Goal: Feedback & Contribution: Submit feedback/report problem

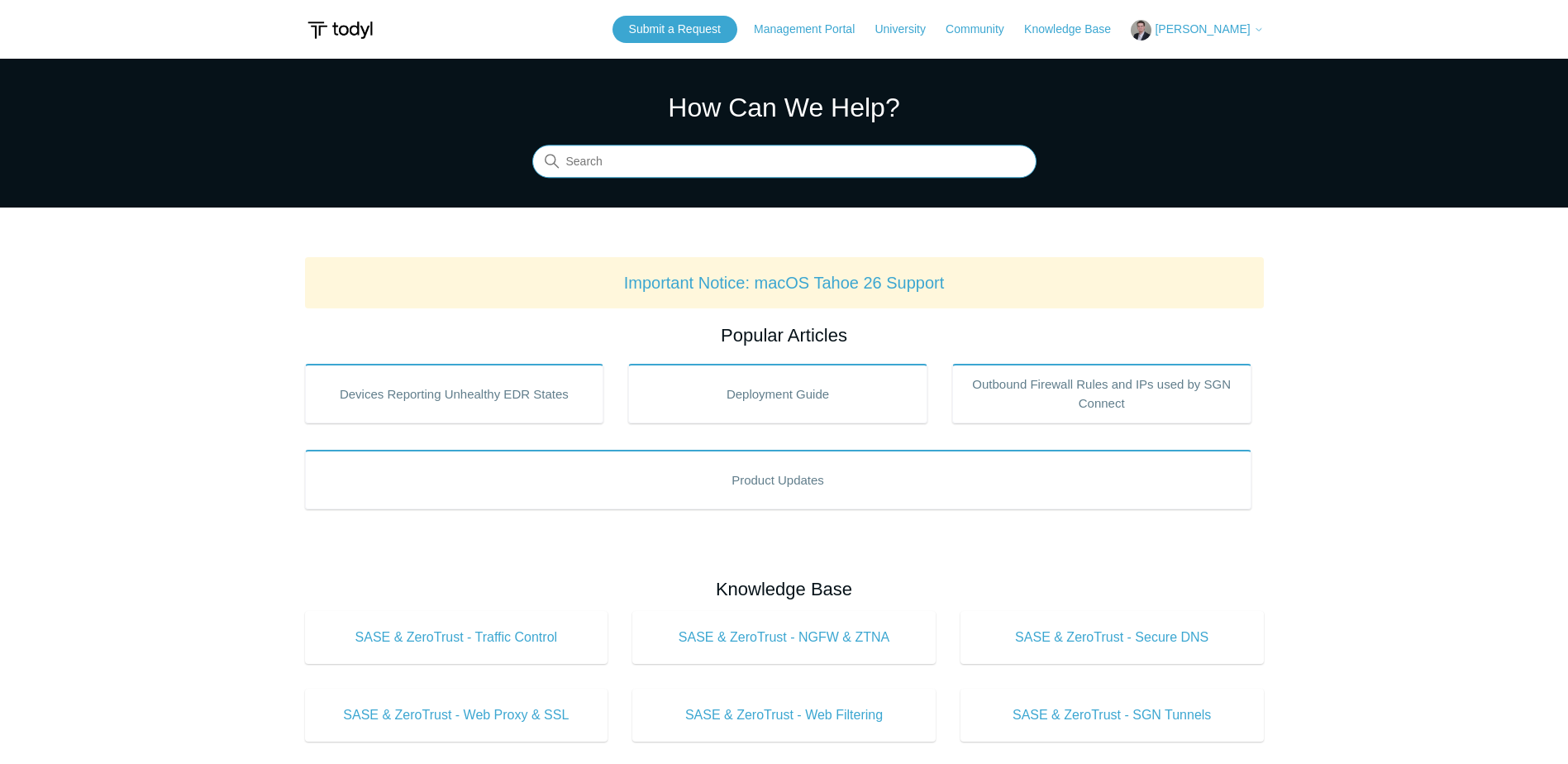
click at [671, 165] on input "Search" at bounding box center [785, 162] width 504 height 33
type input "api"
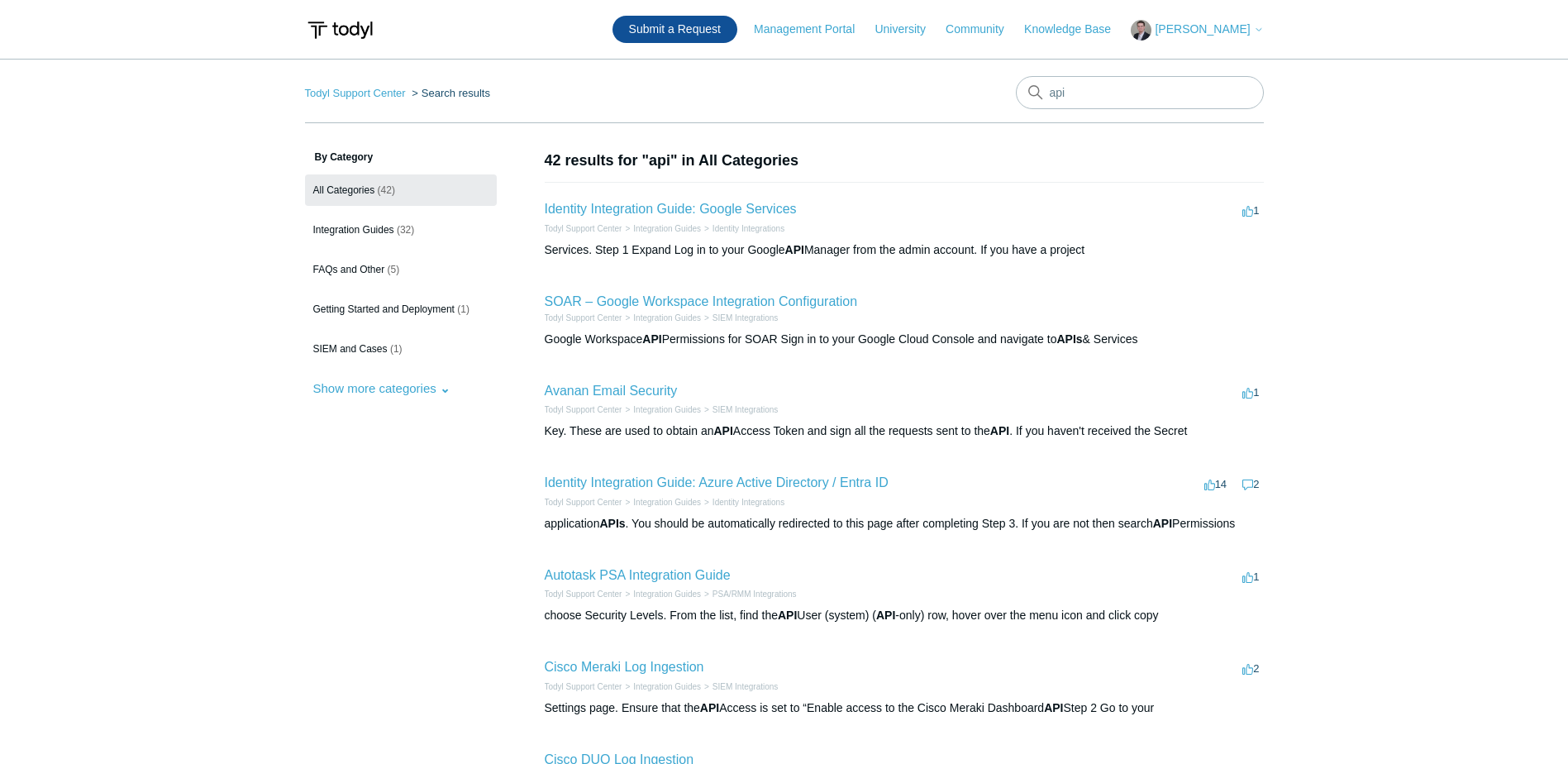
click at [687, 30] on link "Submit a Request" at bounding box center [675, 29] width 124 height 27
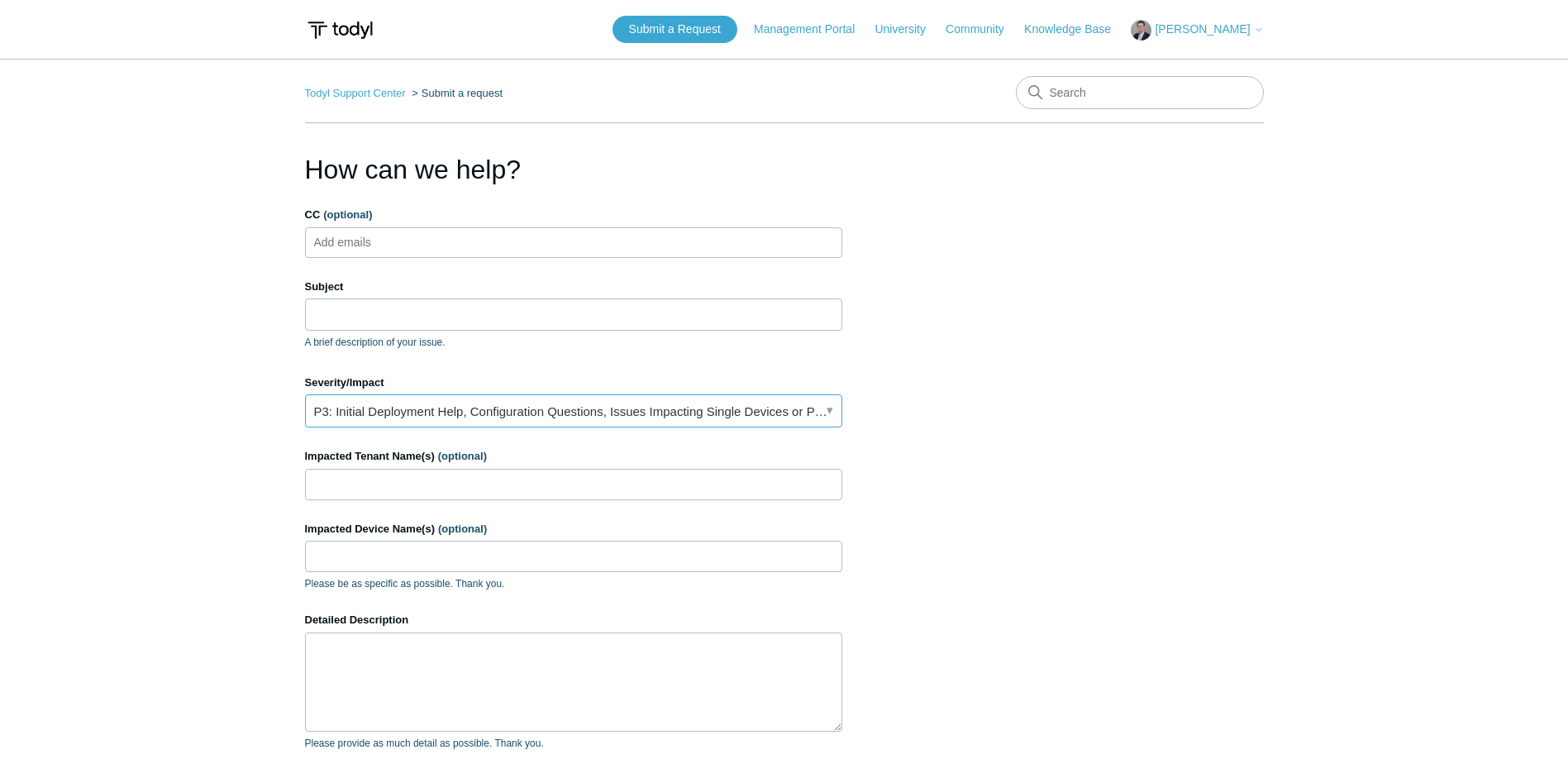
click at [385, 405] on link "P3: Initial Deployment Help, Configuration Questions, Issues Impacting Single D…" at bounding box center [574, 411] width 538 height 33
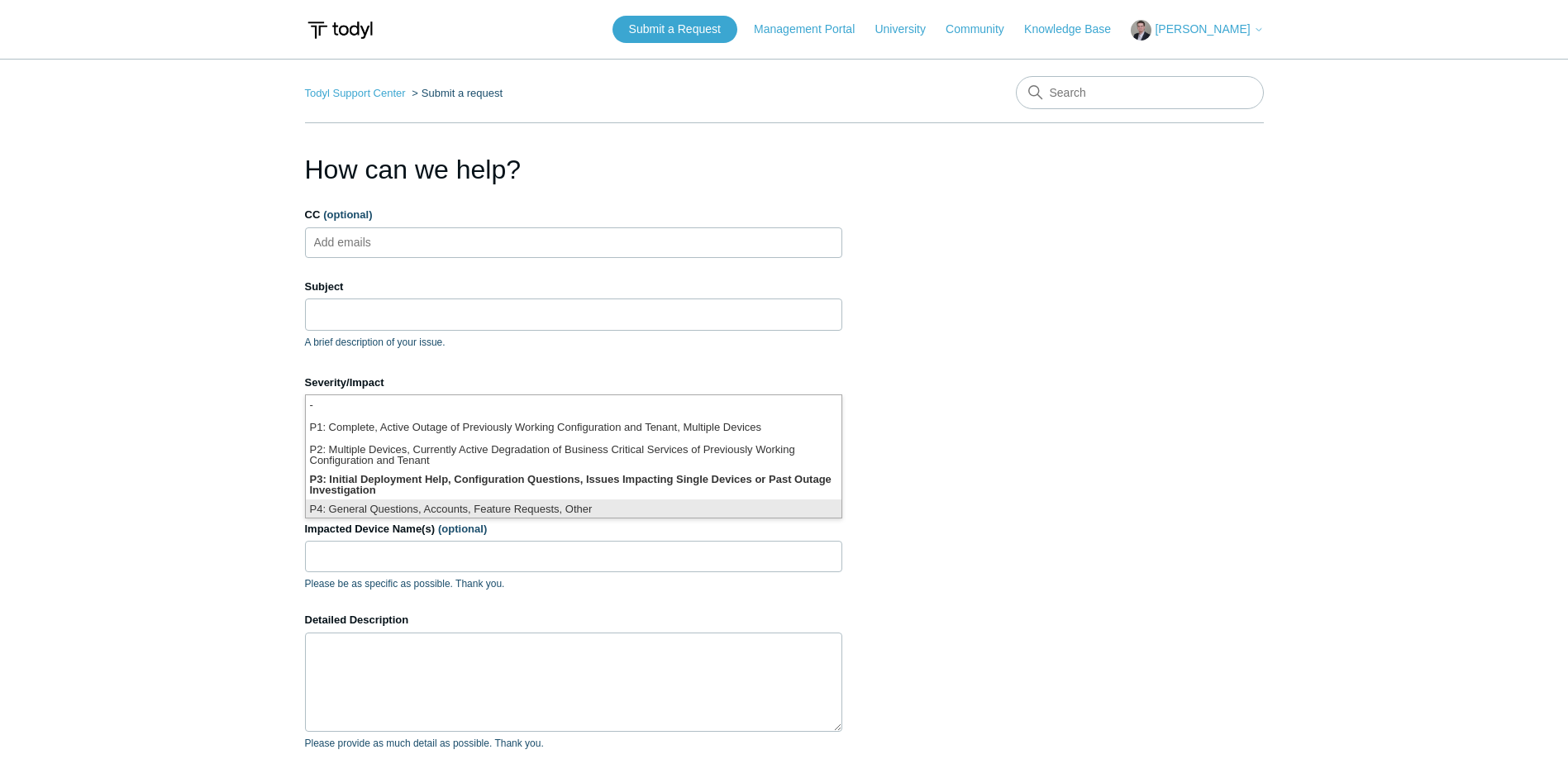
scroll to position [4, 0]
click at [355, 502] on li "P4: General Questions, Accounts, Feature Requests, Other" at bounding box center [574, 506] width 536 height 22
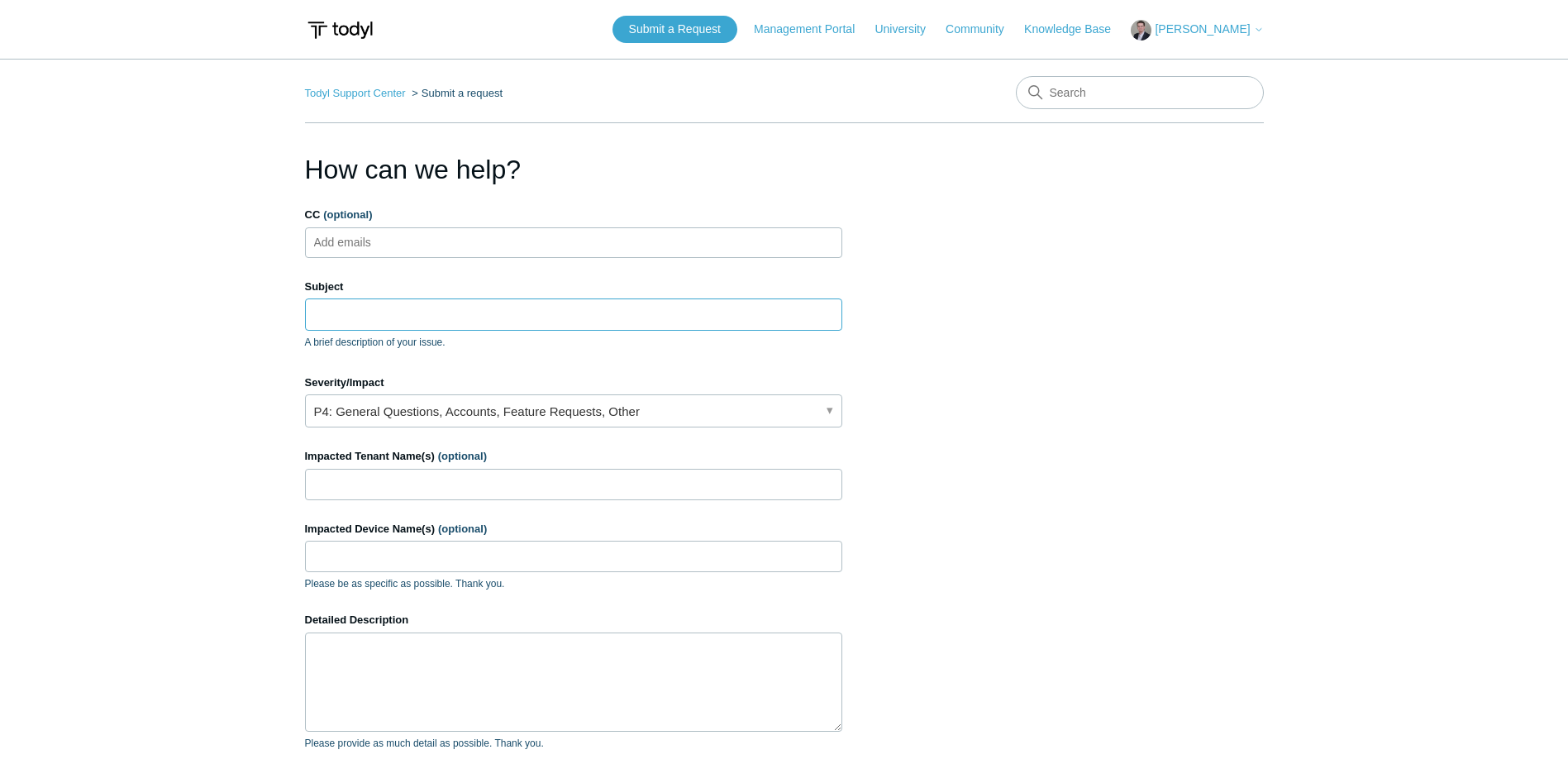
click at [403, 315] on input "Subject" at bounding box center [574, 314] width 538 height 32
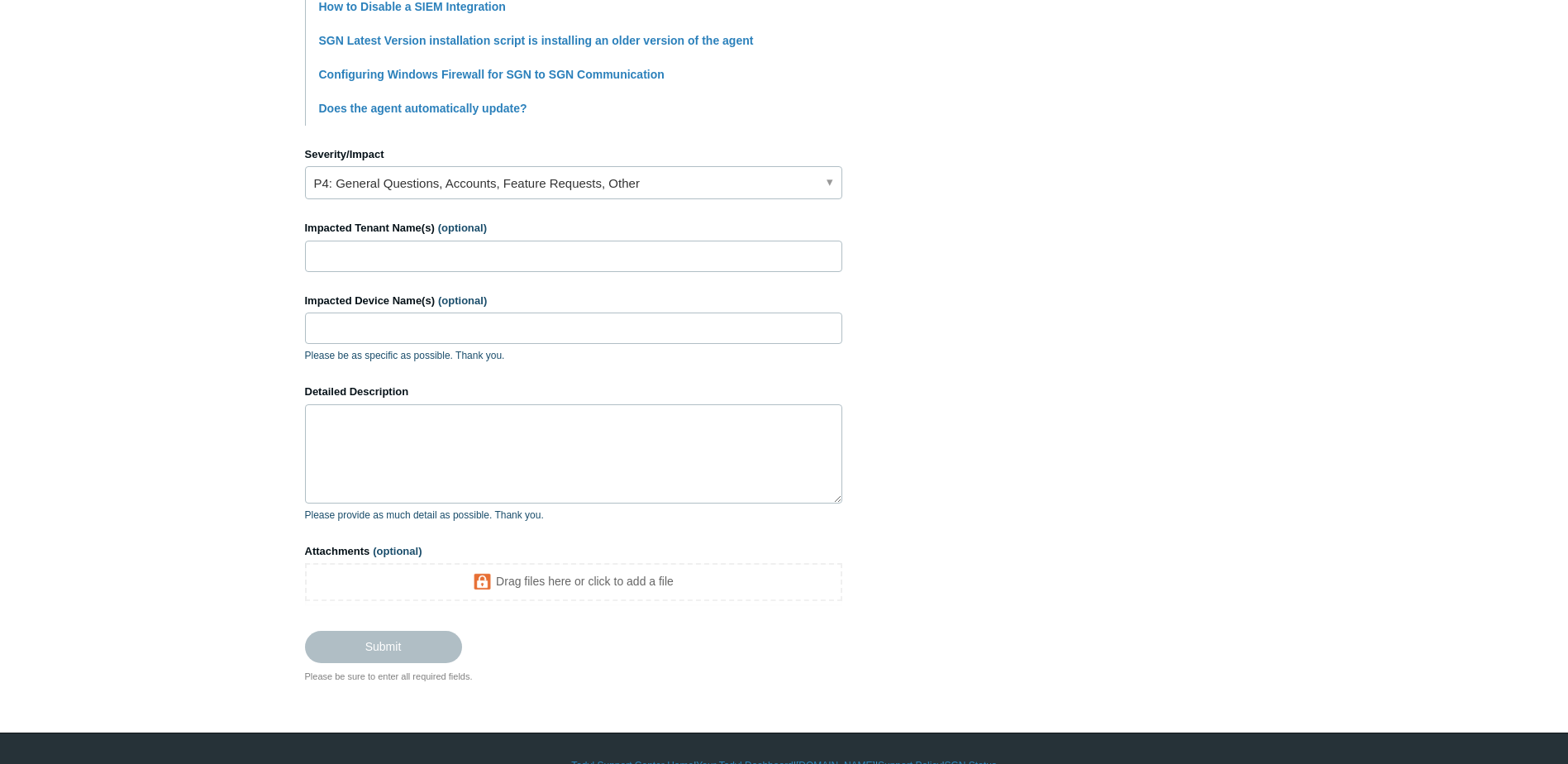
scroll to position [662, 0]
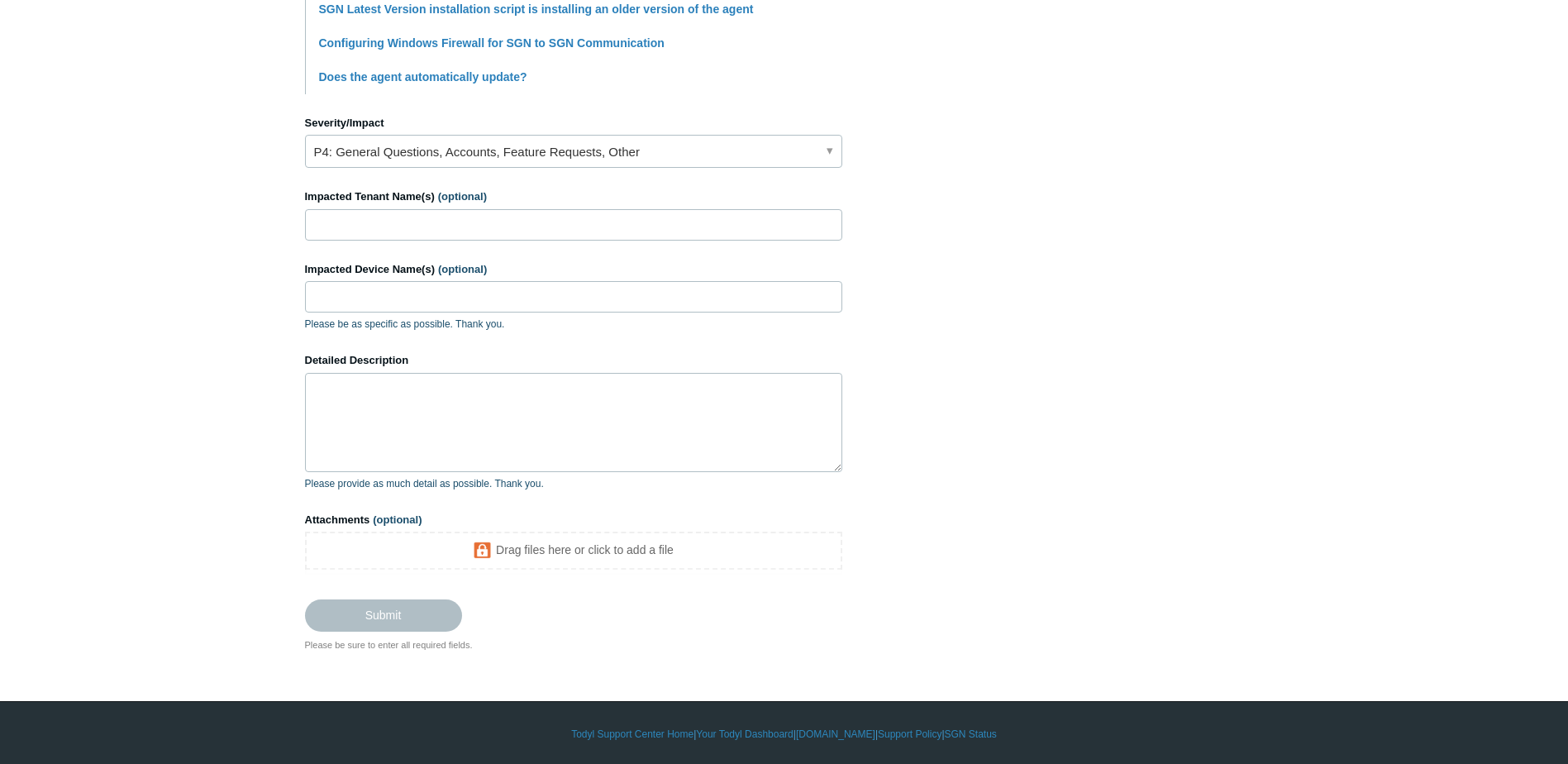
type input "Agent Audit"
click at [383, 426] on textarea "Detailed Description" at bounding box center [574, 423] width 538 height 99
type textarea "w"
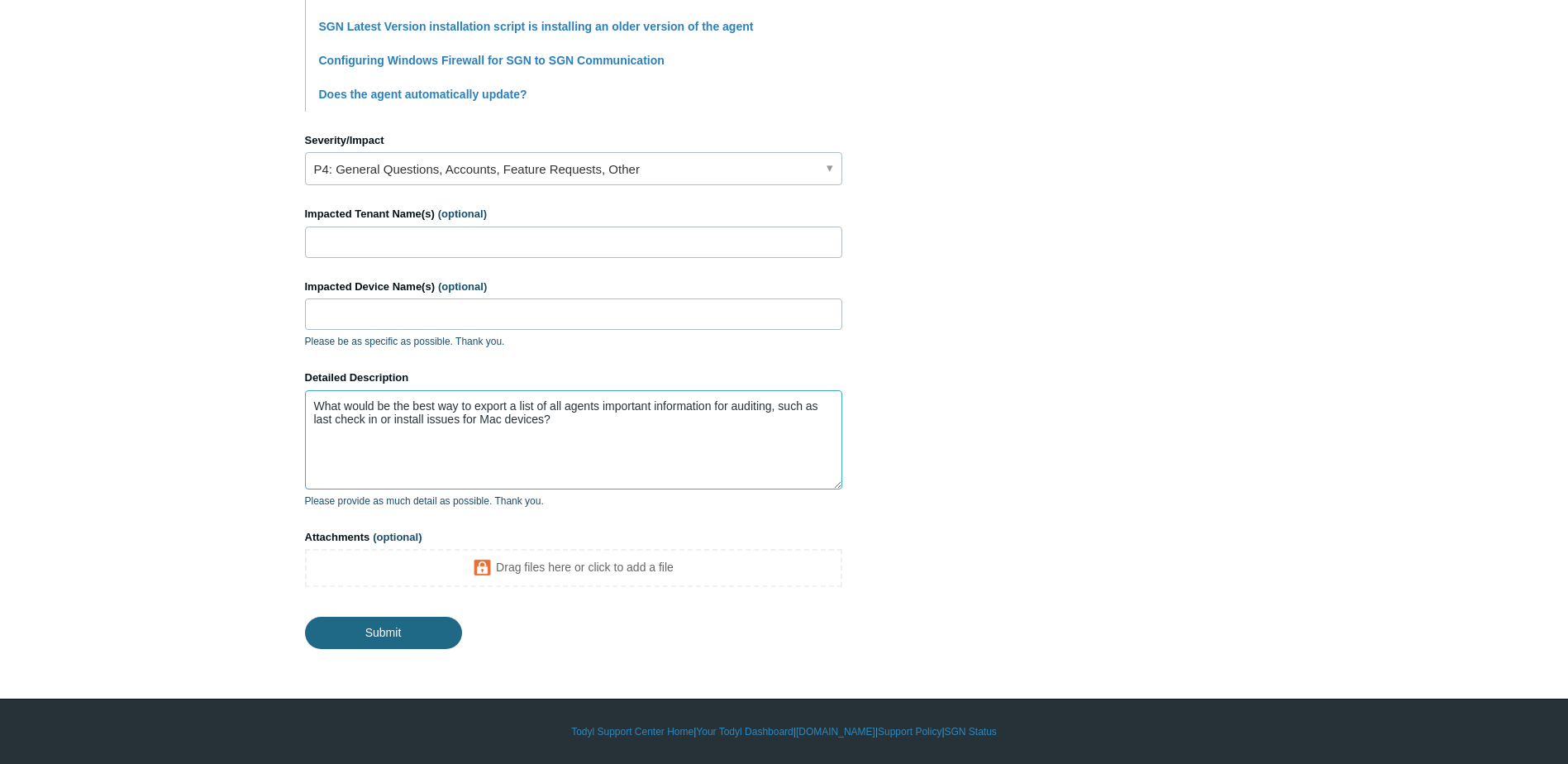
type textarea "What would be the best way to export a list of all agents important information…"
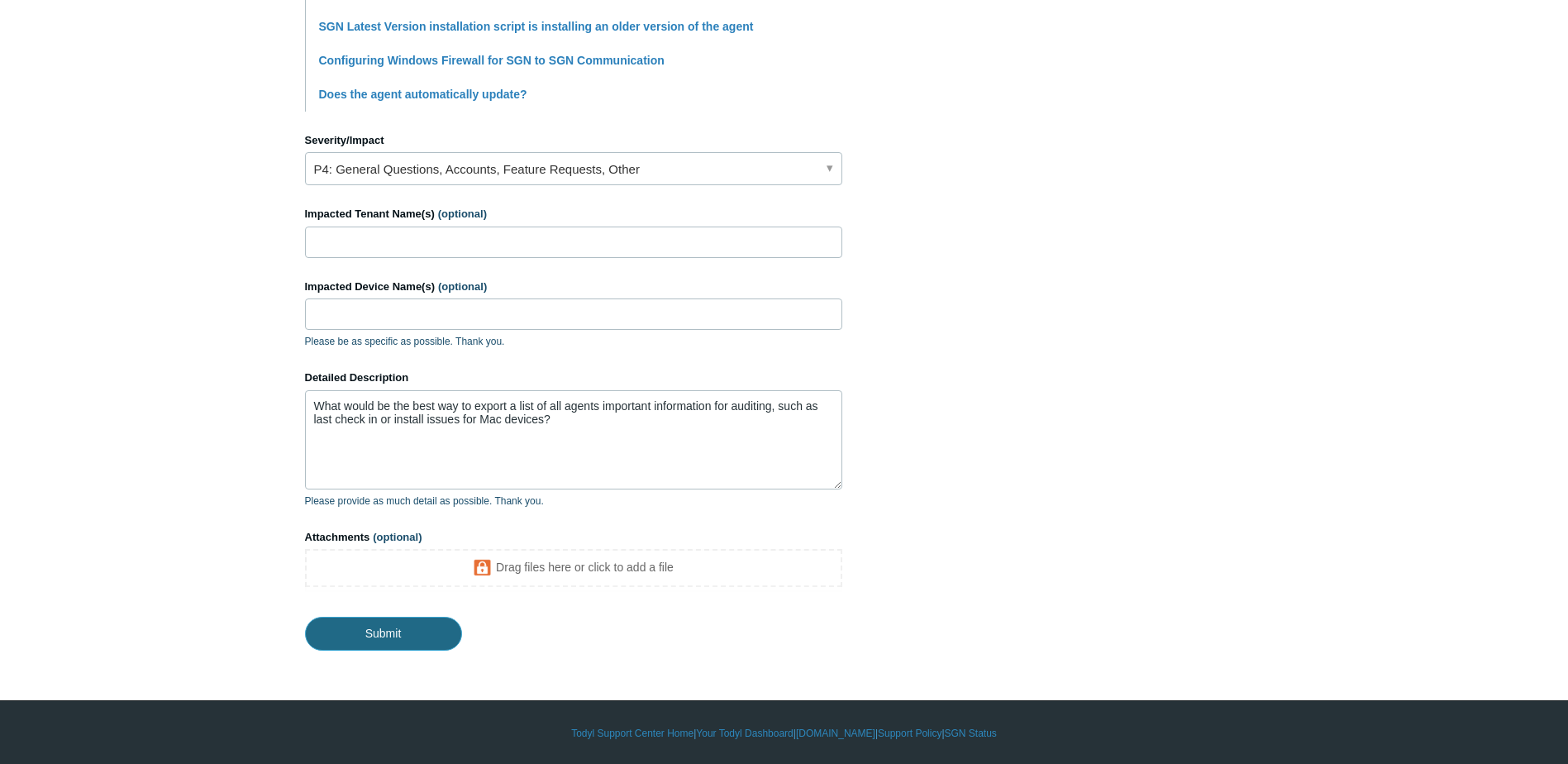
click at [372, 648] on input "Submit" at bounding box center [383, 634] width 157 height 33
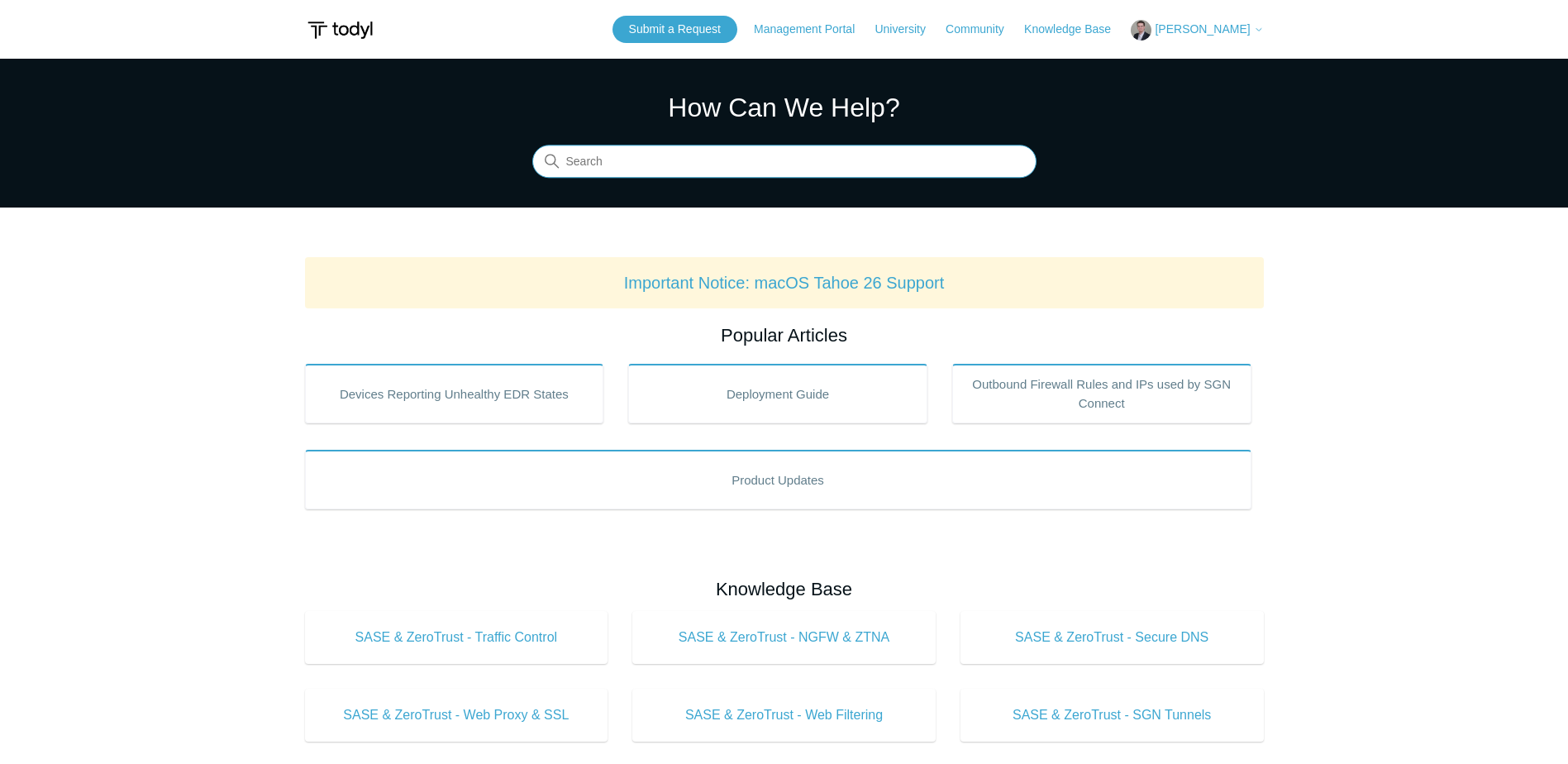
click at [756, 162] on input "Search" at bounding box center [785, 162] width 504 height 33
type input "export all agents"
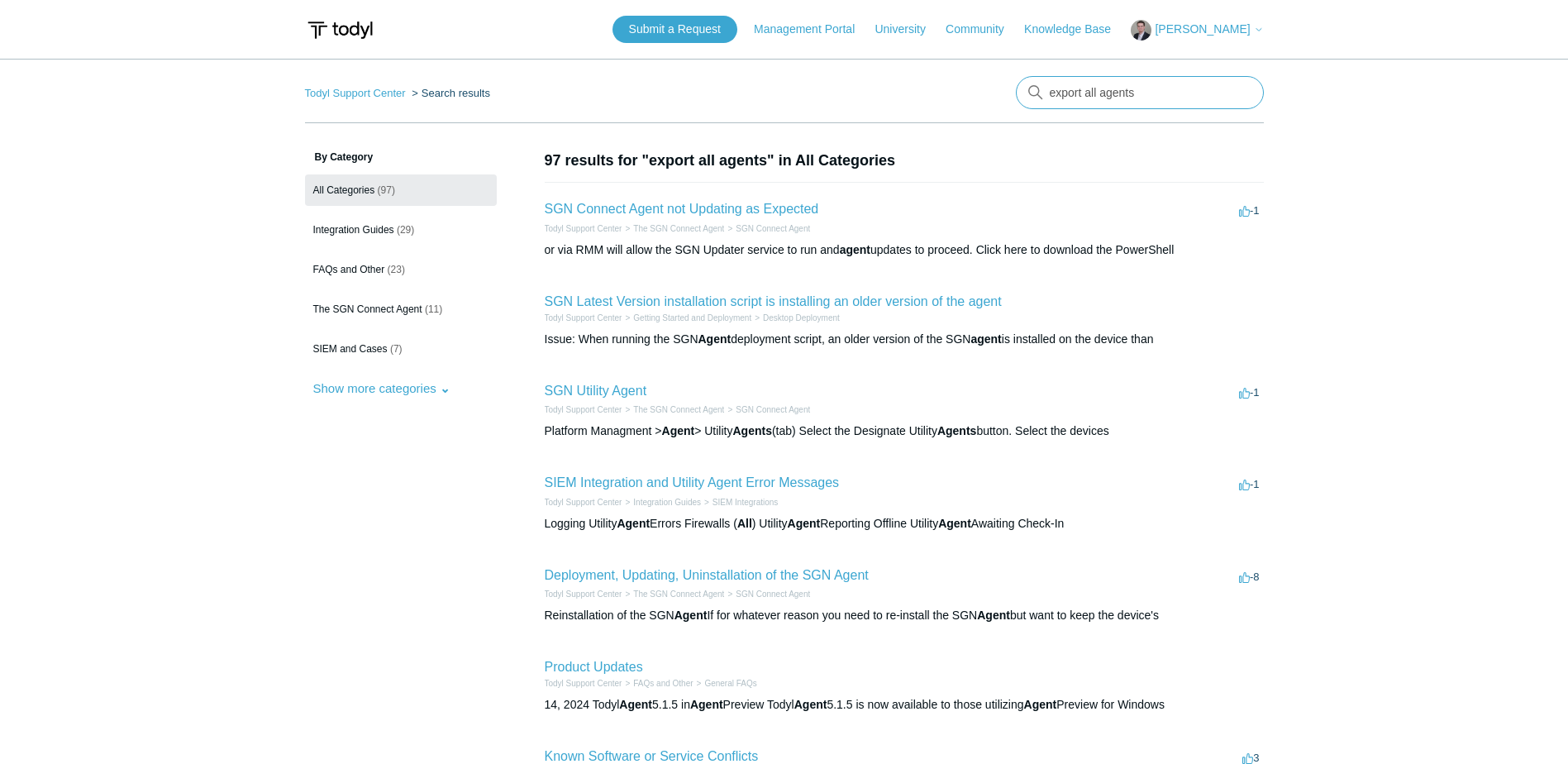
click at [1090, 95] on input "export all agents" at bounding box center [1139, 92] width 248 height 33
type input "api"
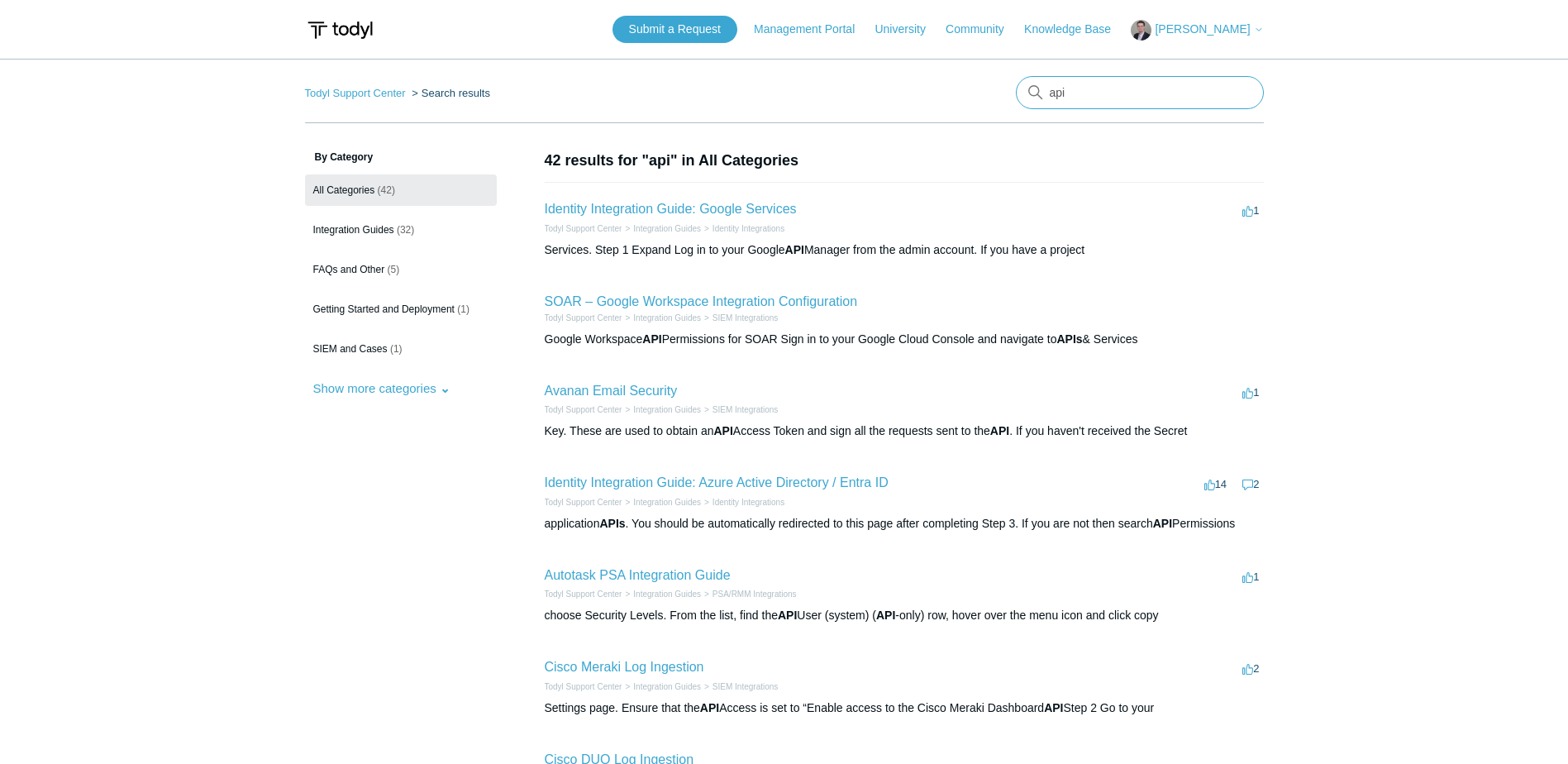
click at [1052, 92] on input "api" at bounding box center [1139, 92] width 248 height 33
type input "todyl api"
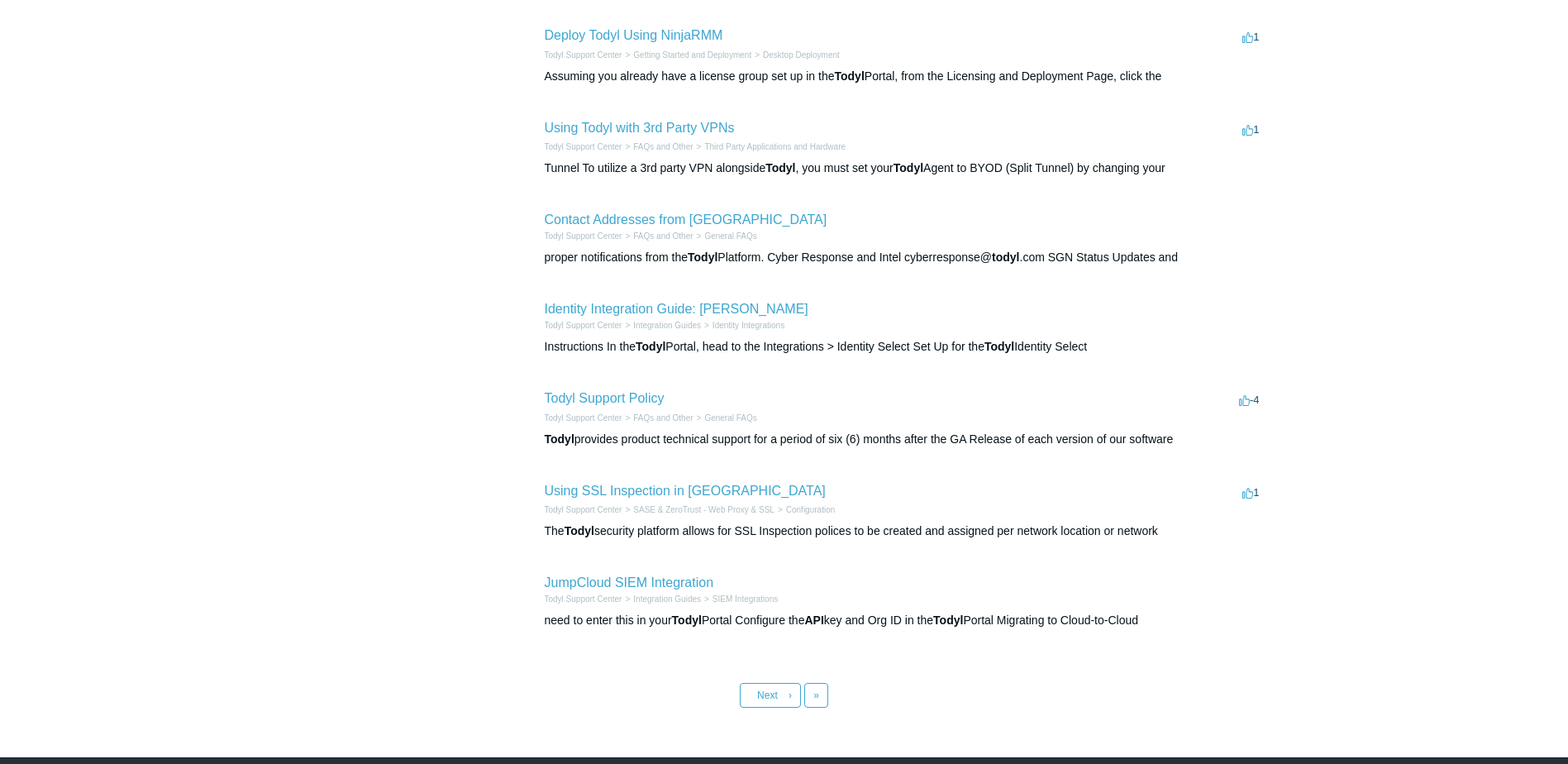
scroll to position [506, 0]
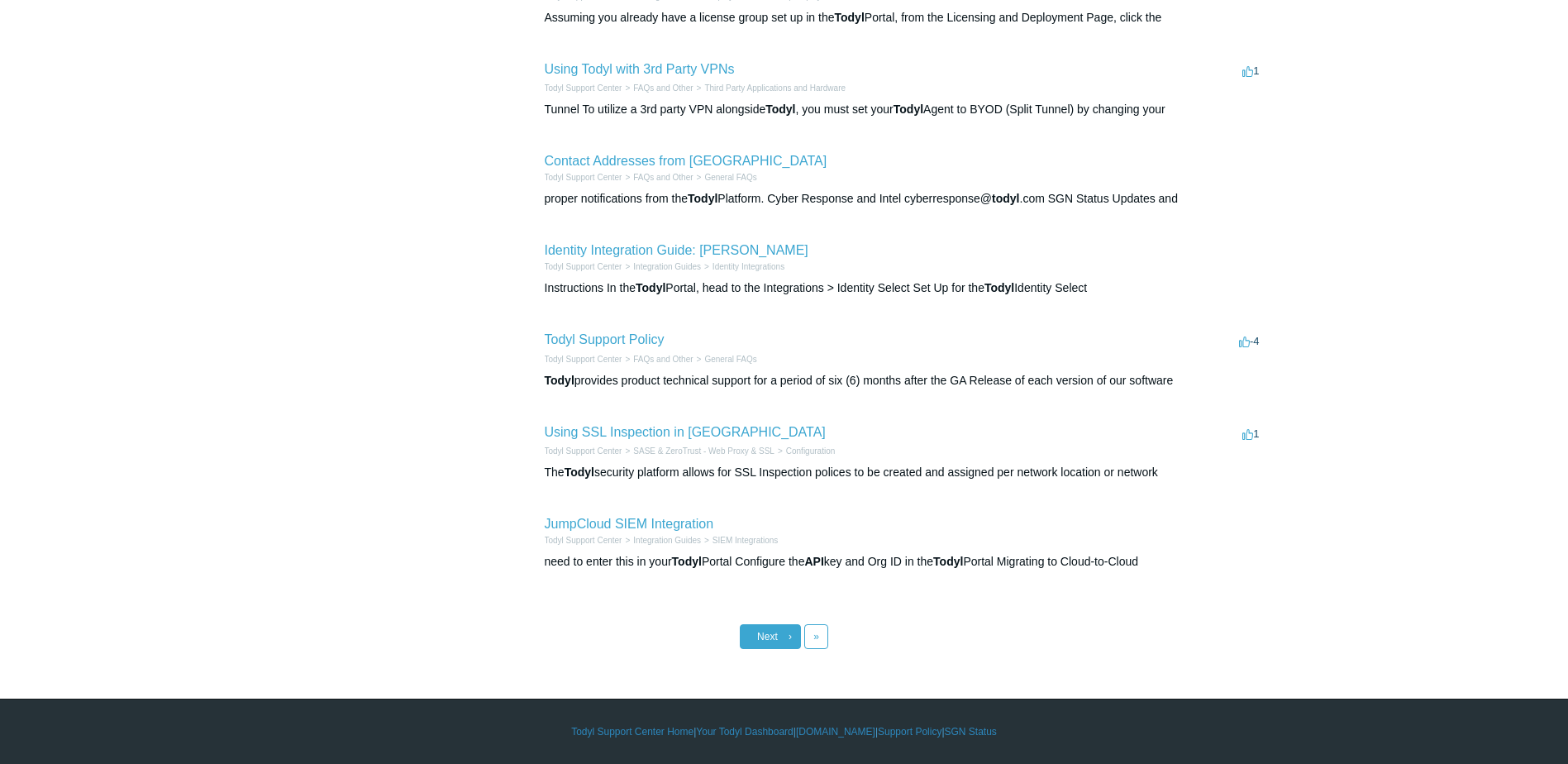
click at [772, 634] on span "Next" at bounding box center [768, 637] width 20 height 12
